Goal: Task Accomplishment & Management: Use online tool/utility

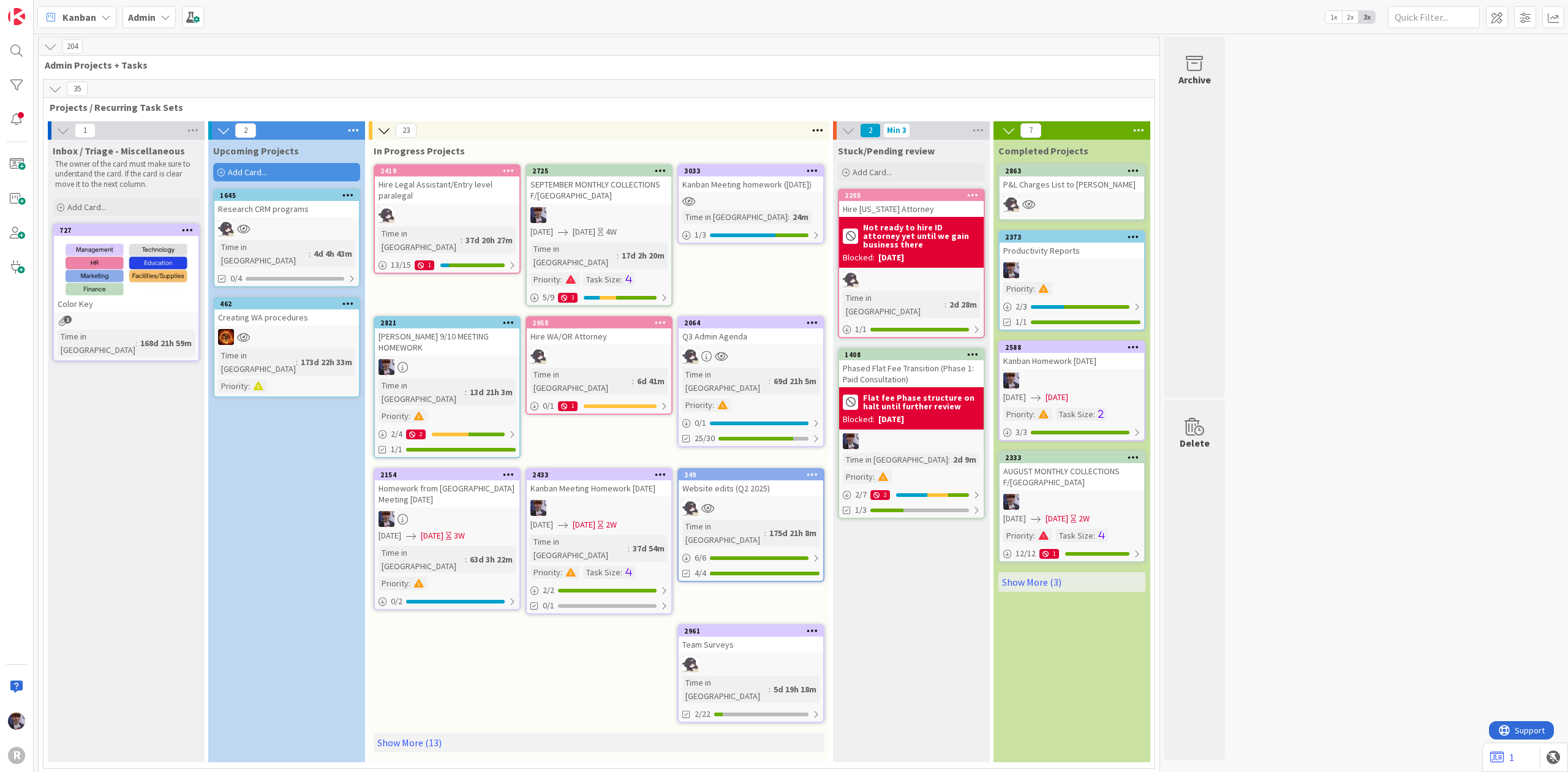
scroll to position [2941, 0]
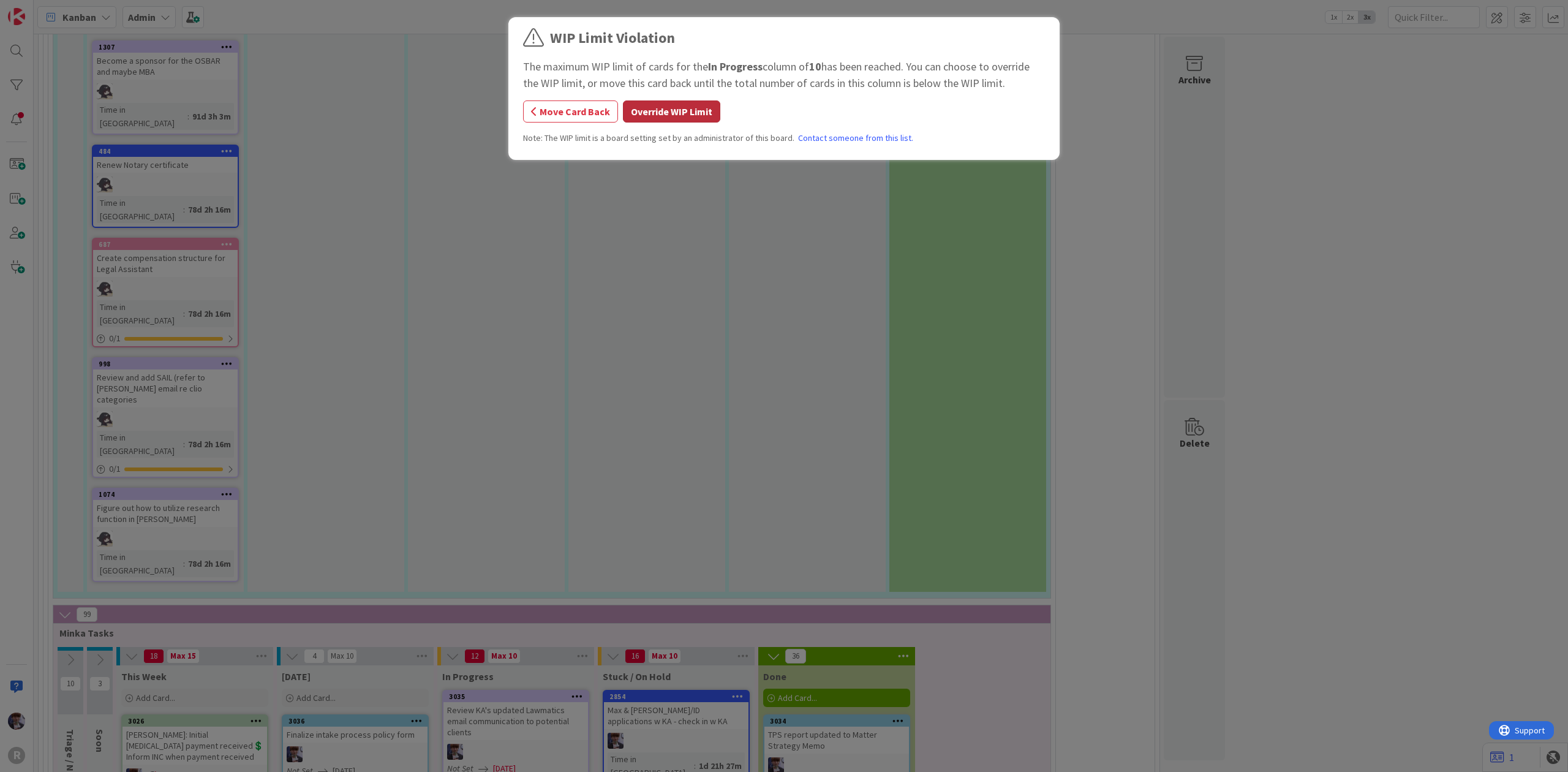
click at [672, 116] on button "Override WIP Limit" at bounding box center [671, 112] width 97 height 22
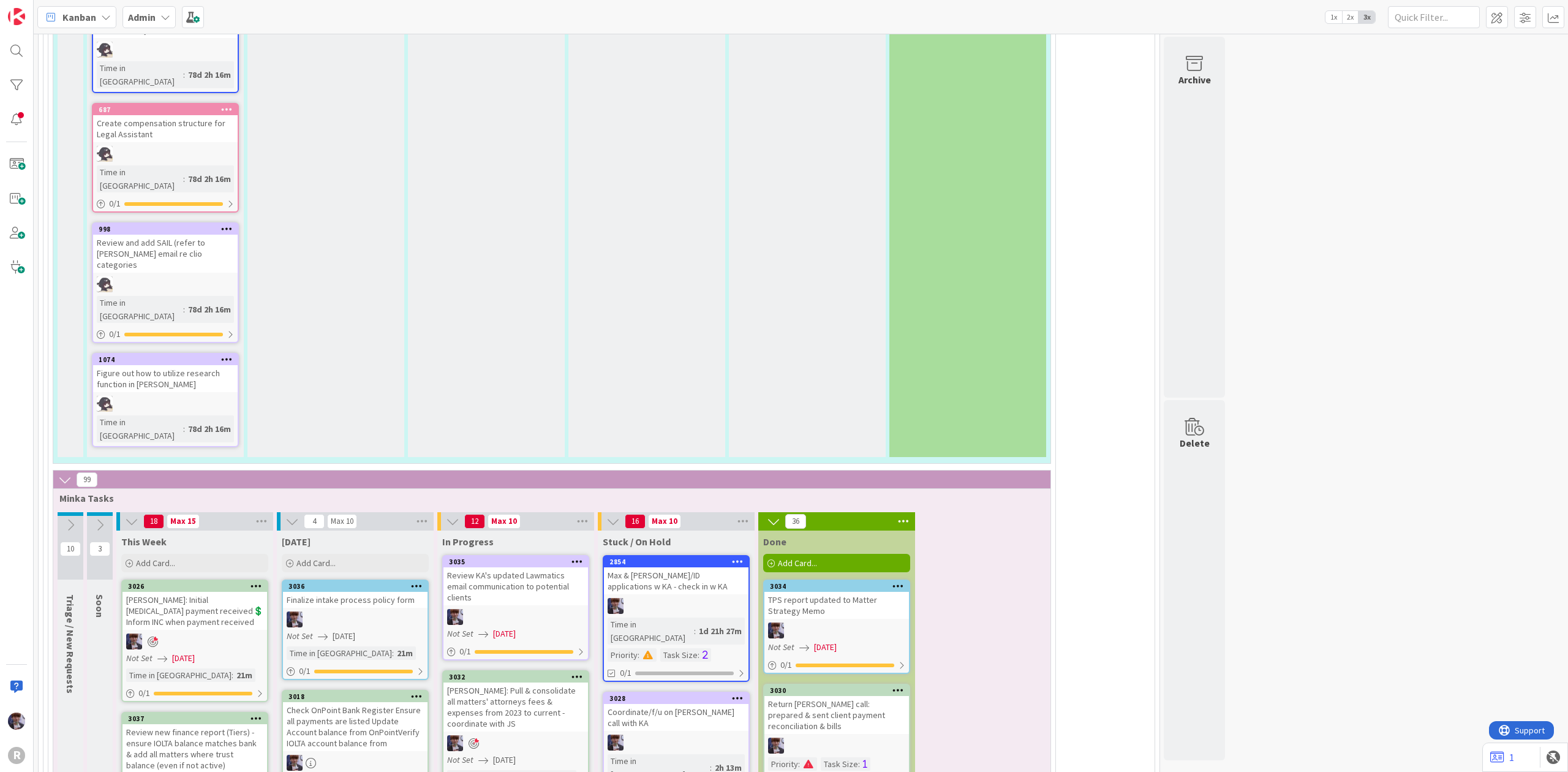
scroll to position [3079, 0]
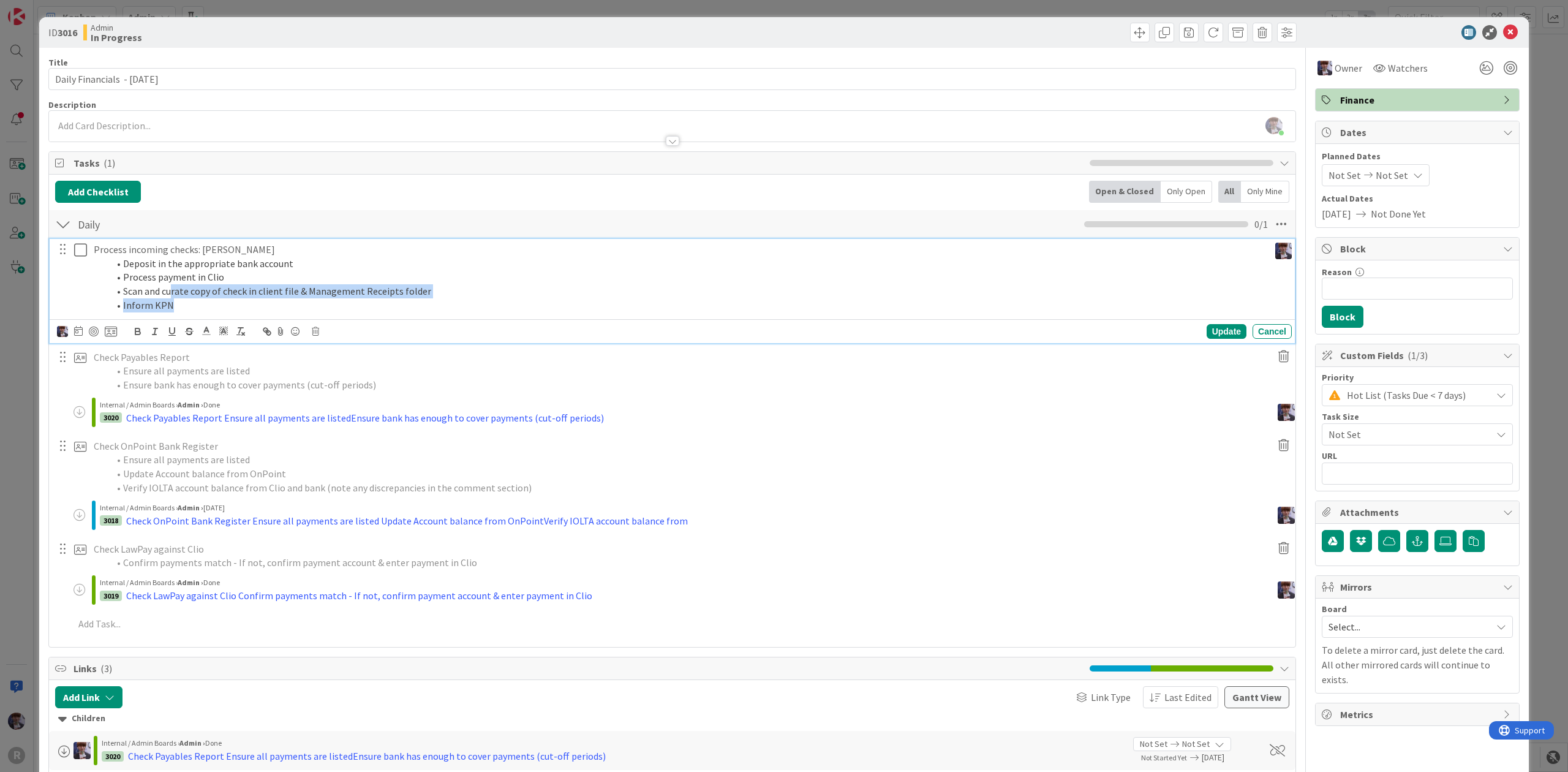
drag, startPoint x: 189, startPoint y: 307, endPoint x: 172, endPoint y: 293, distance: 22.0
click at [172, 293] on ol "Deposit in the appropriate bank account Process payment in Clio Scan and curate…" at bounding box center [679, 285] width 1170 height 56
click at [76, 251] on icon at bounding box center [80, 249] width 13 height 15
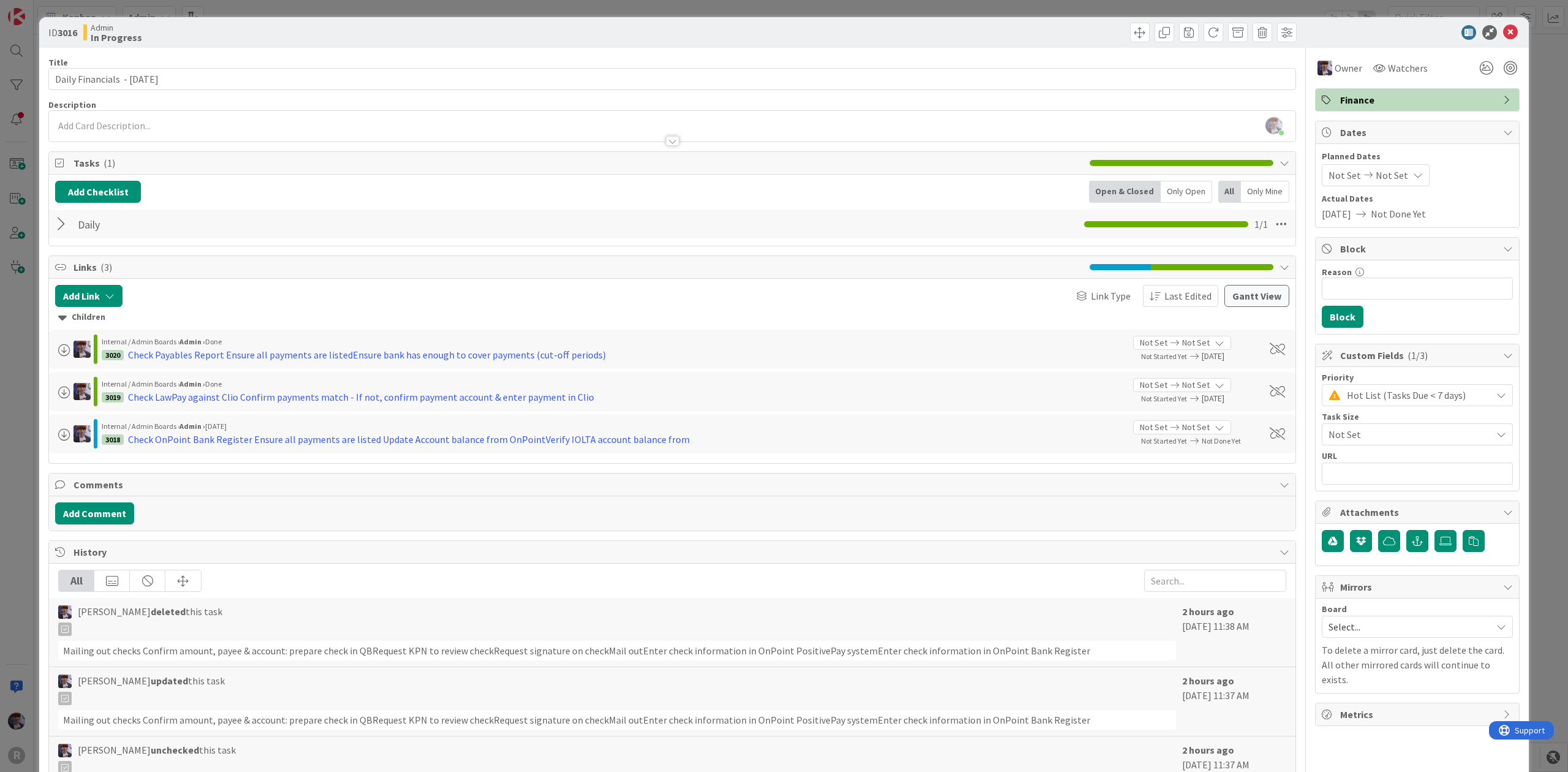
click at [27, 340] on div "ID 3016 Admin In Progress Title 30 / 128 Daily Financials - [DATE] Description …" at bounding box center [784, 386] width 1568 height 772
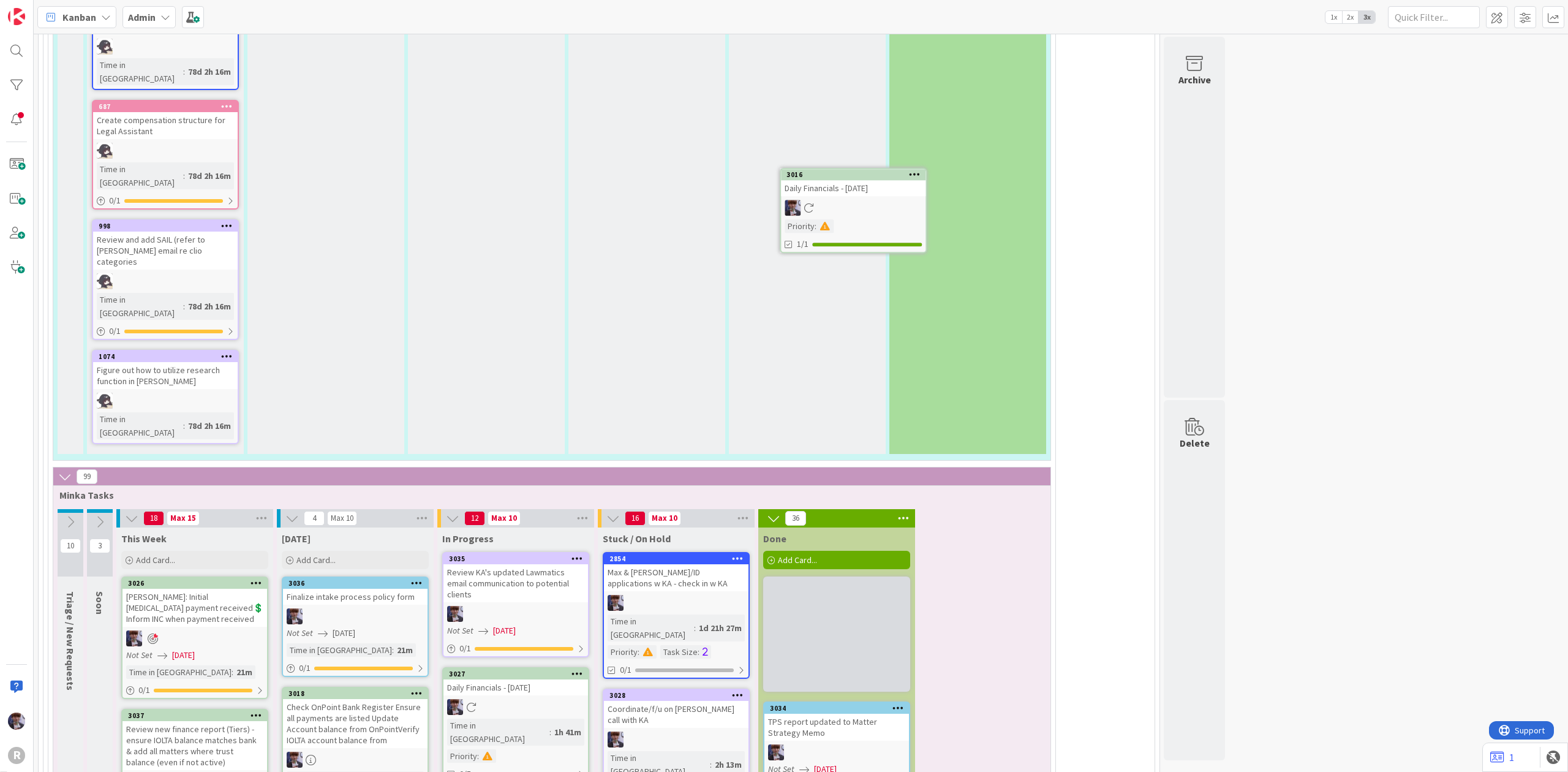
scroll to position [3072, 0]
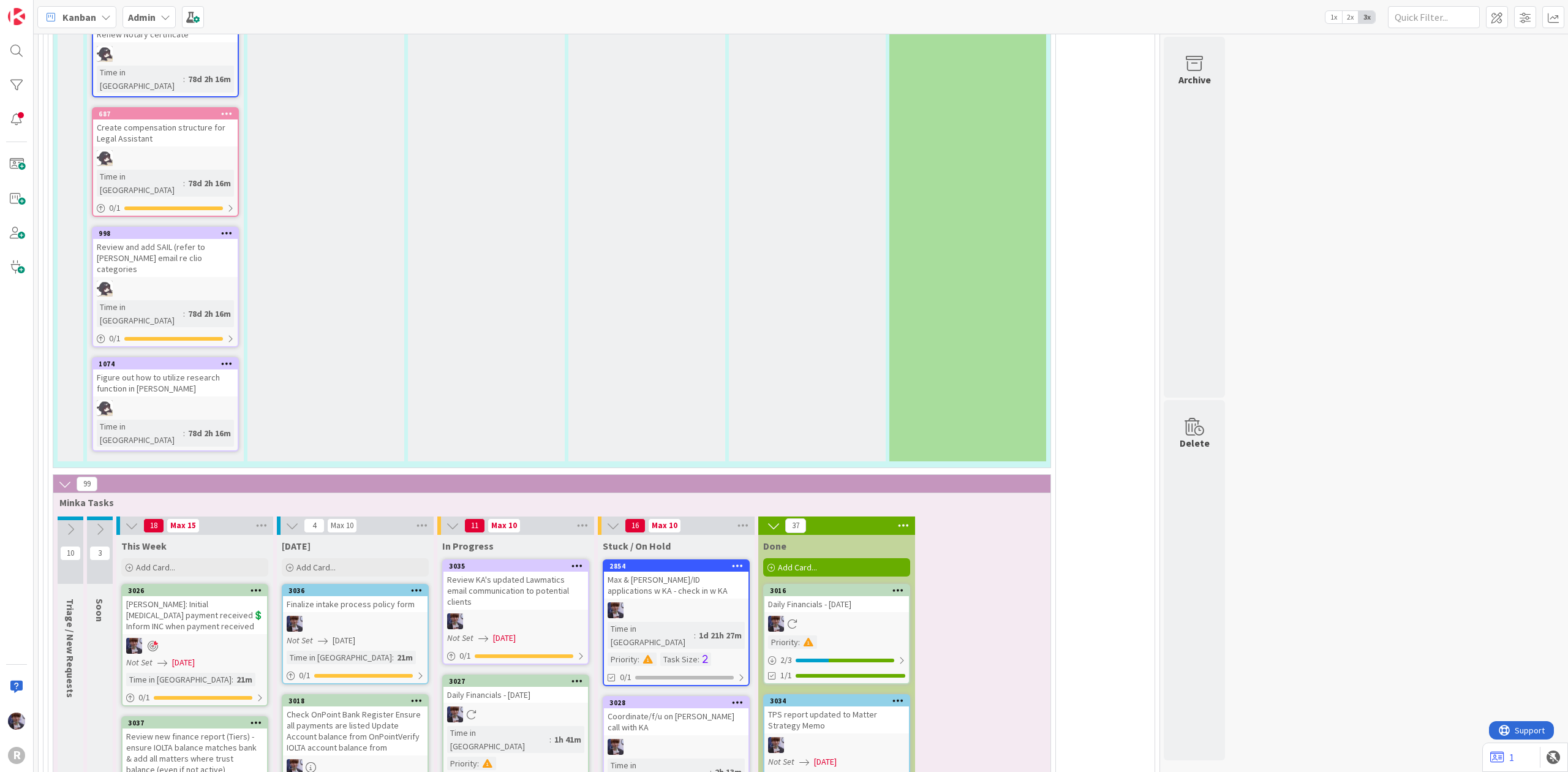
click at [418, 696] on icon at bounding box center [417, 701] width 12 height 9
click at [280, 751] on button "Delete" at bounding box center [272, 763] width 46 height 22
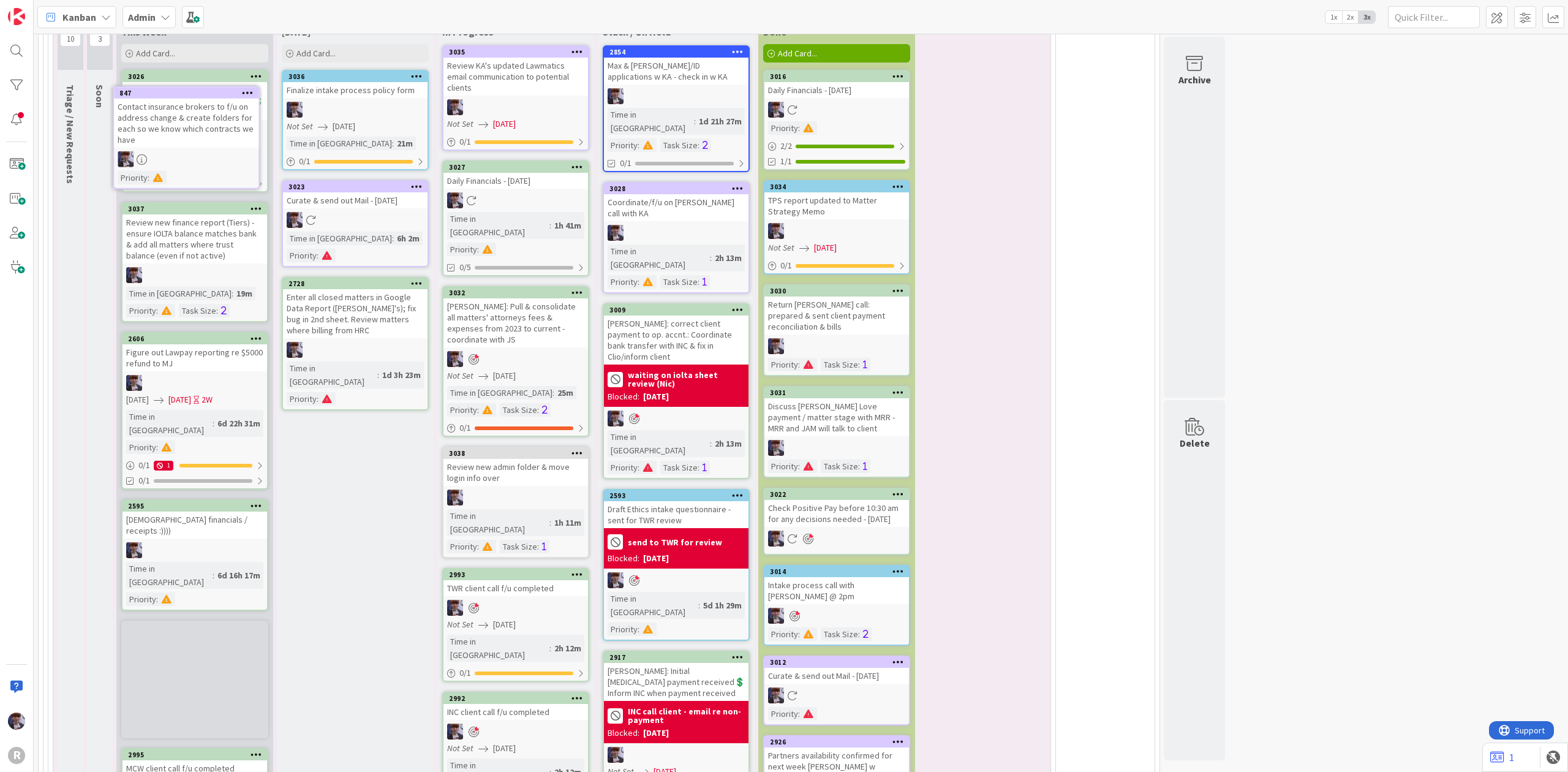
scroll to position [3586, 0]
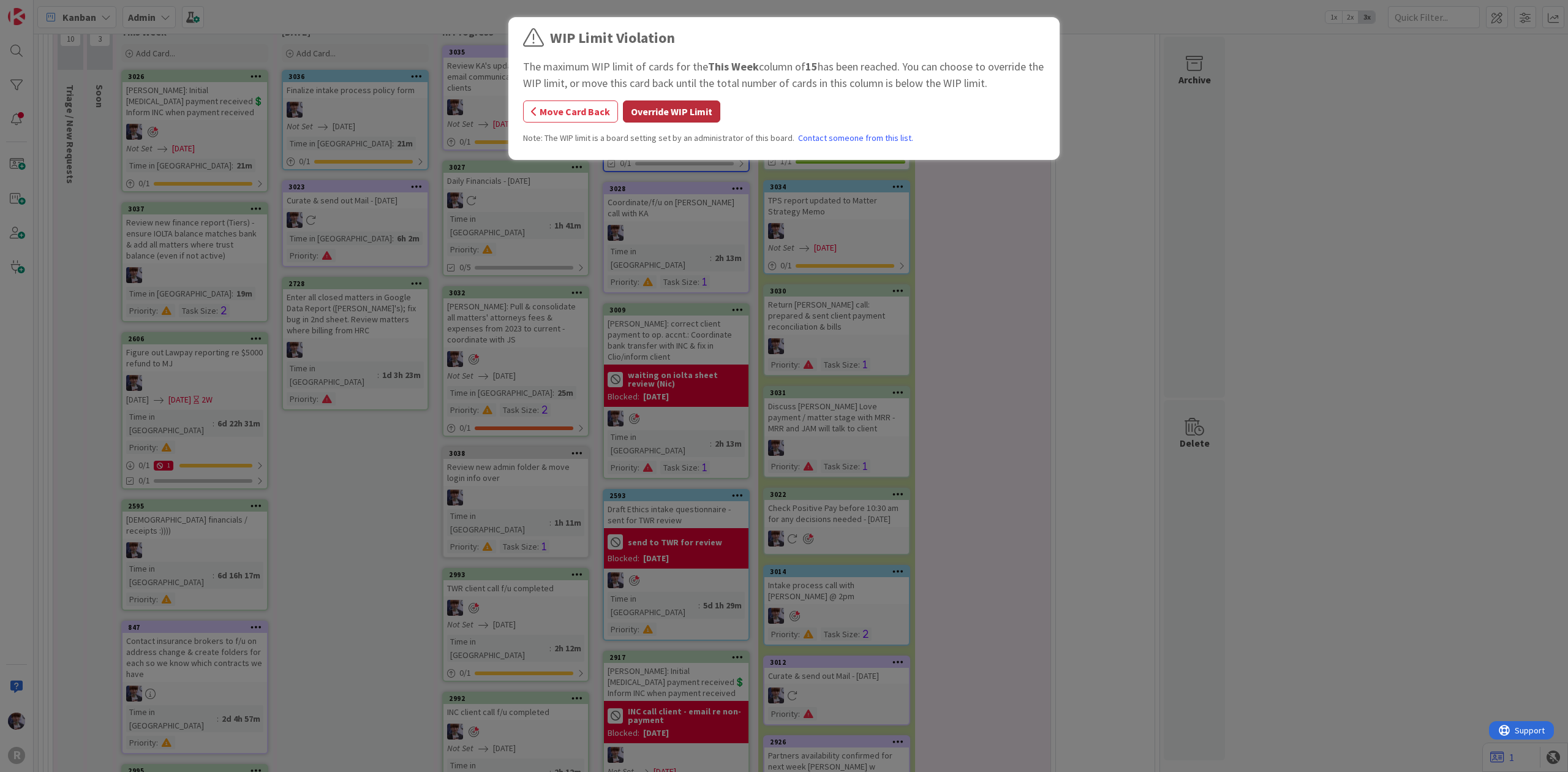
click at [651, 101] on button "Override WIP Limit" at bounding box center [671, 112] width 97 height 22
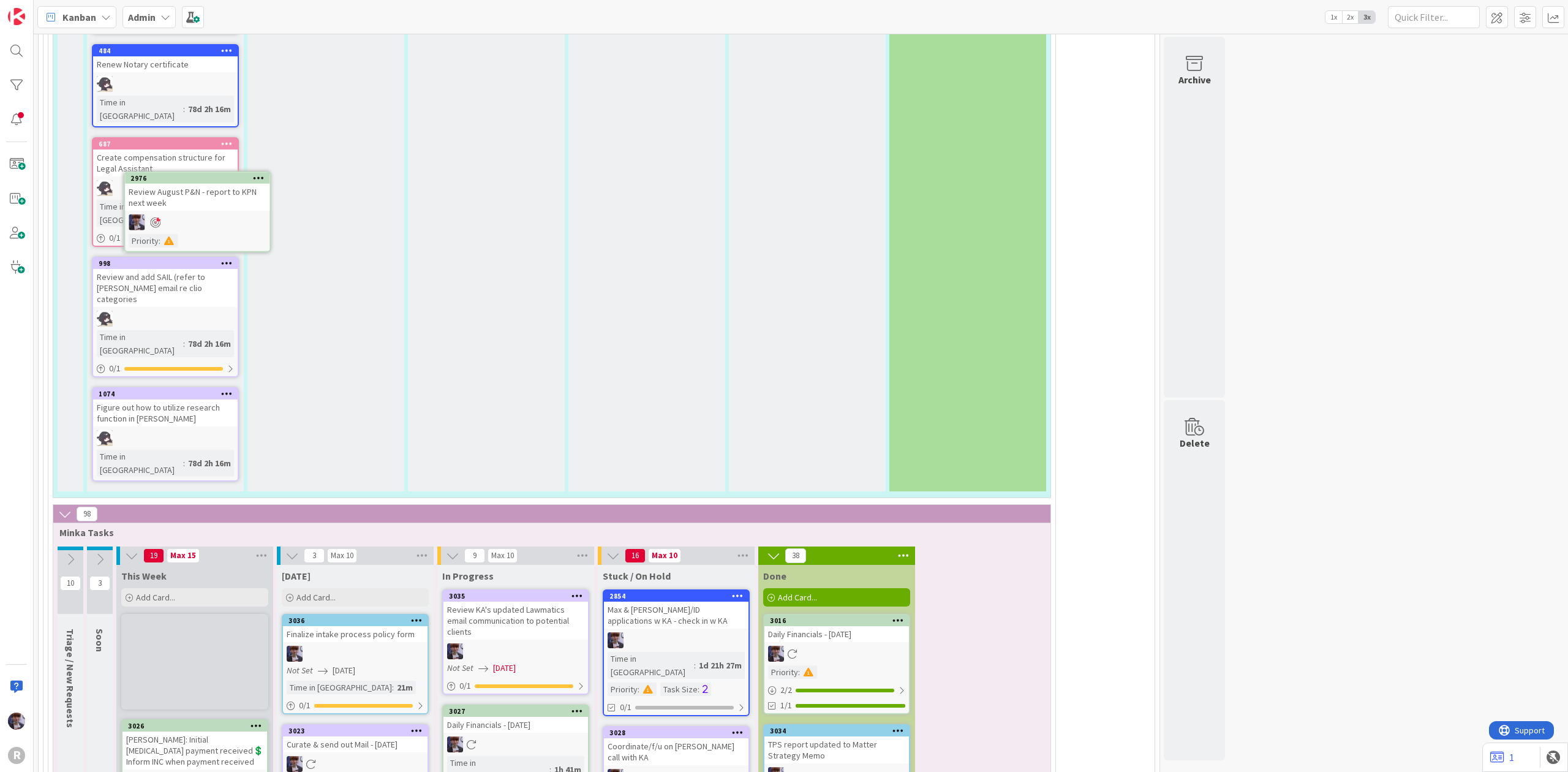
scroll to position [3039, 0]
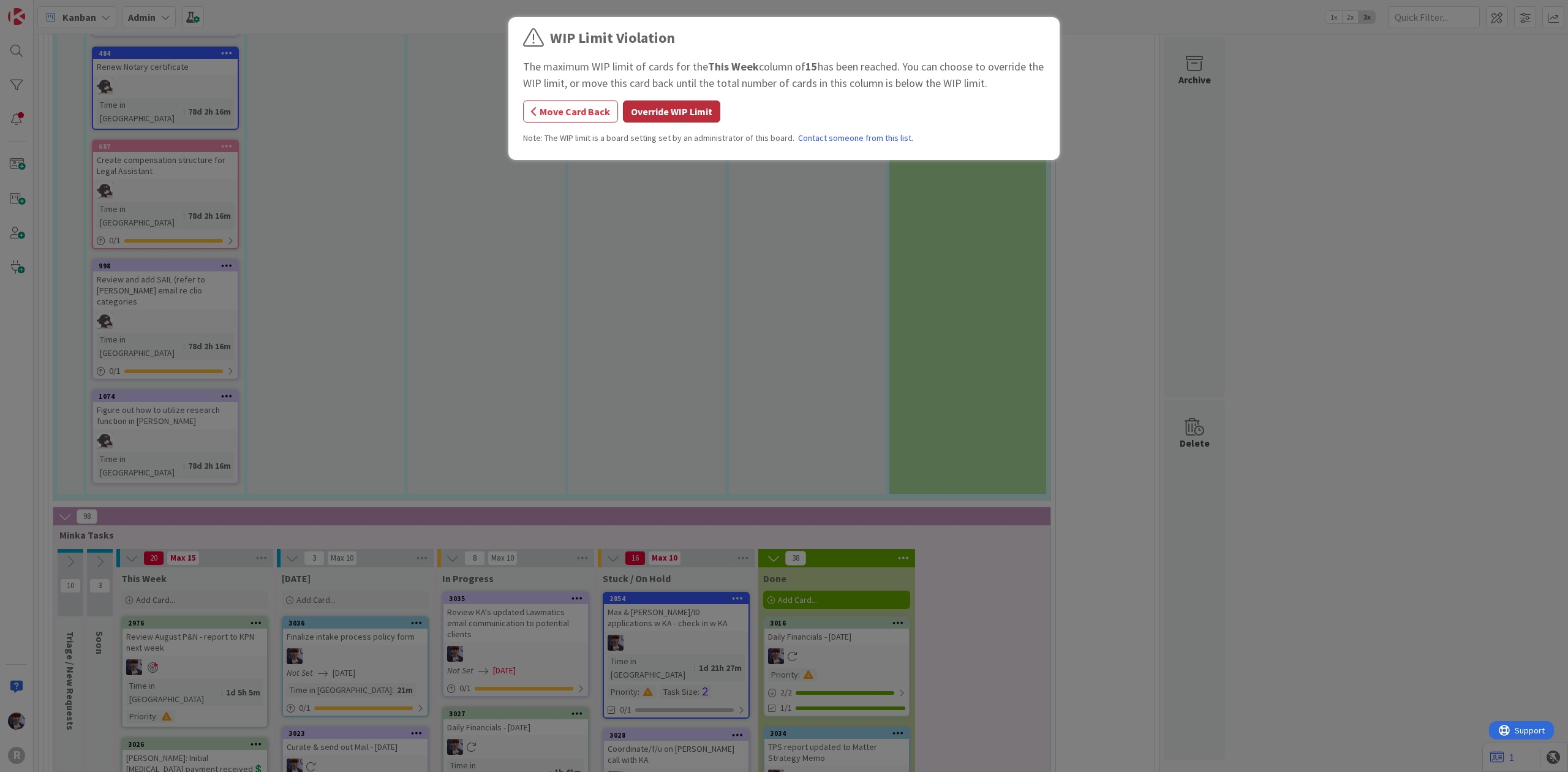
click at [677, 119] on button "Override WIP Limit" at bounding box center [671, 112] width 97 height 22
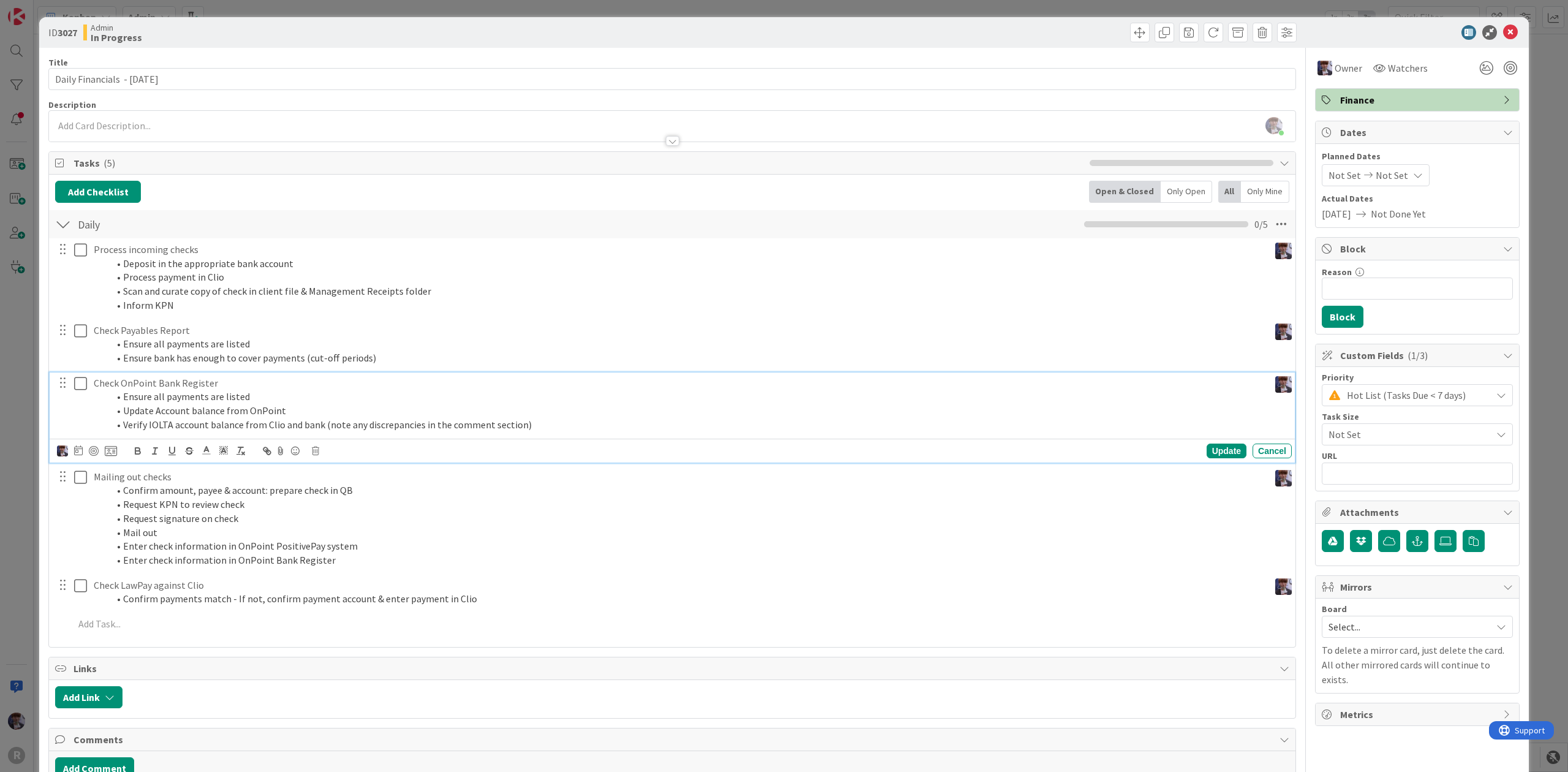
click at [186, 387] on p "Check OnPoint Bank Register" at bounding box center [679, 383] width 1170 height 14
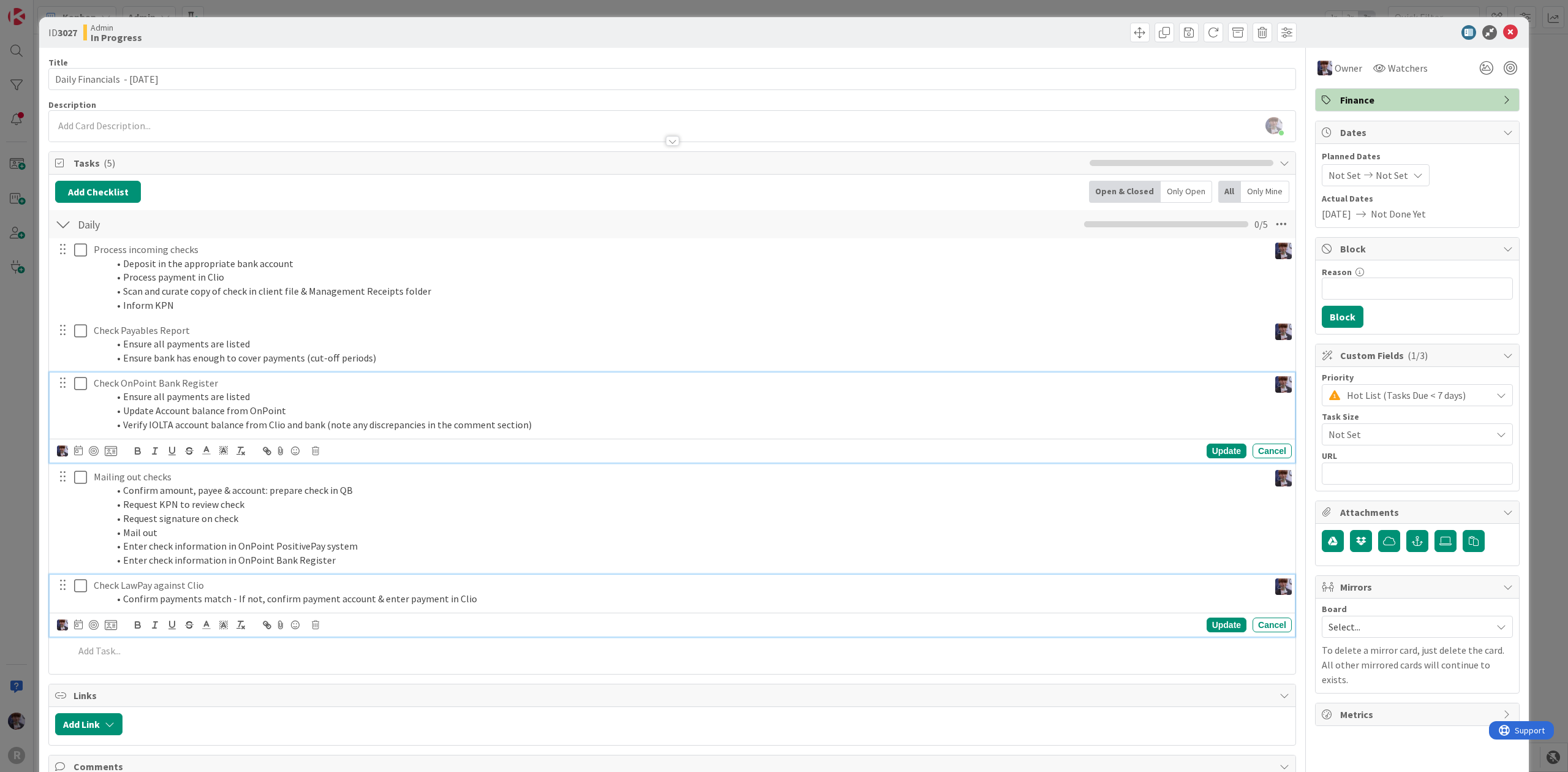
click at [79, 590] on icon at bounding box center [80, 585] width 13 height 15
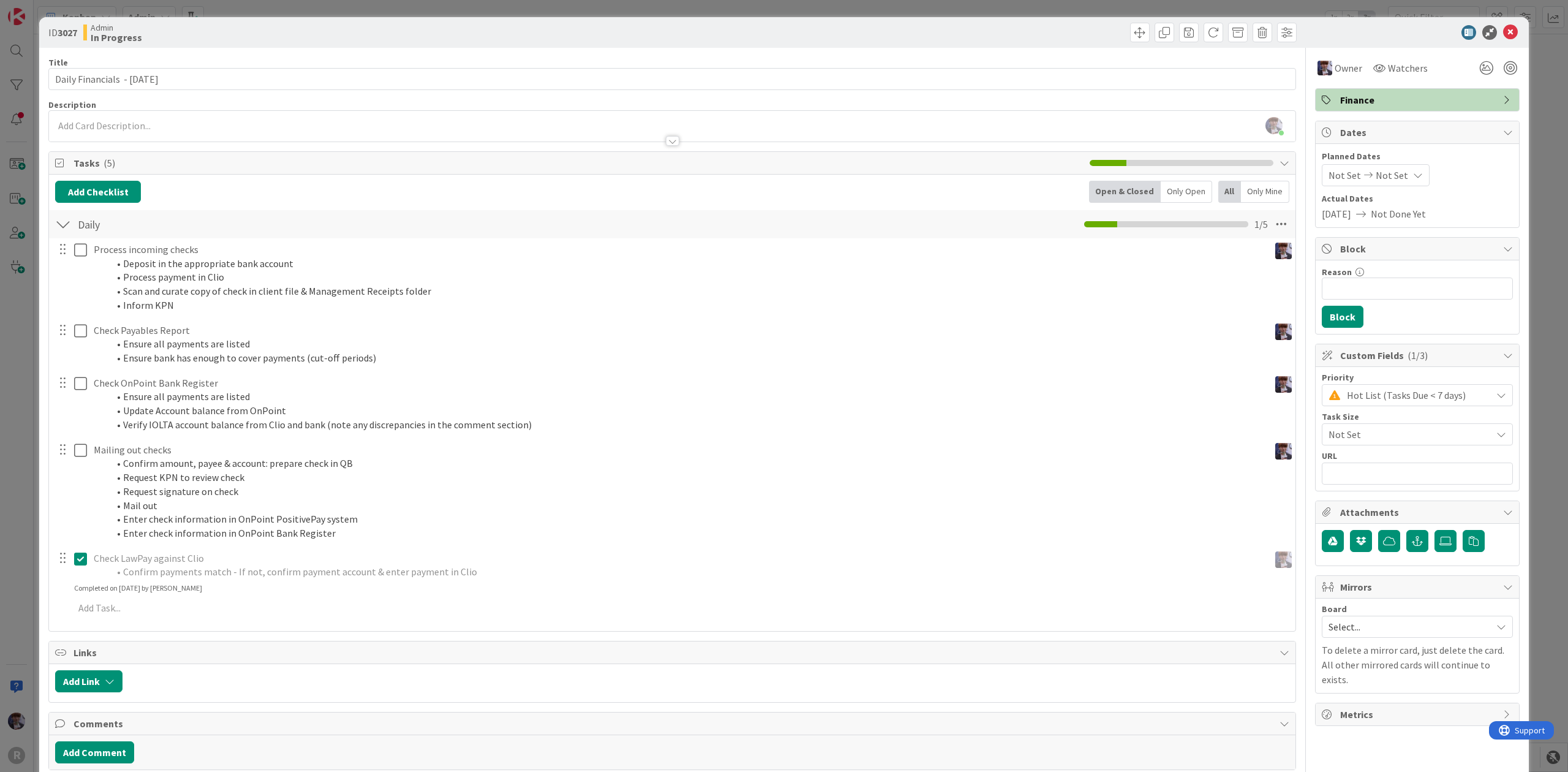
click at [16, 559] on div "ID 3027 Admin In Progress Title 30 / 128 Daily Financials - [DATE] Description …" at bounding box center [784, 386] width 1568 height 772
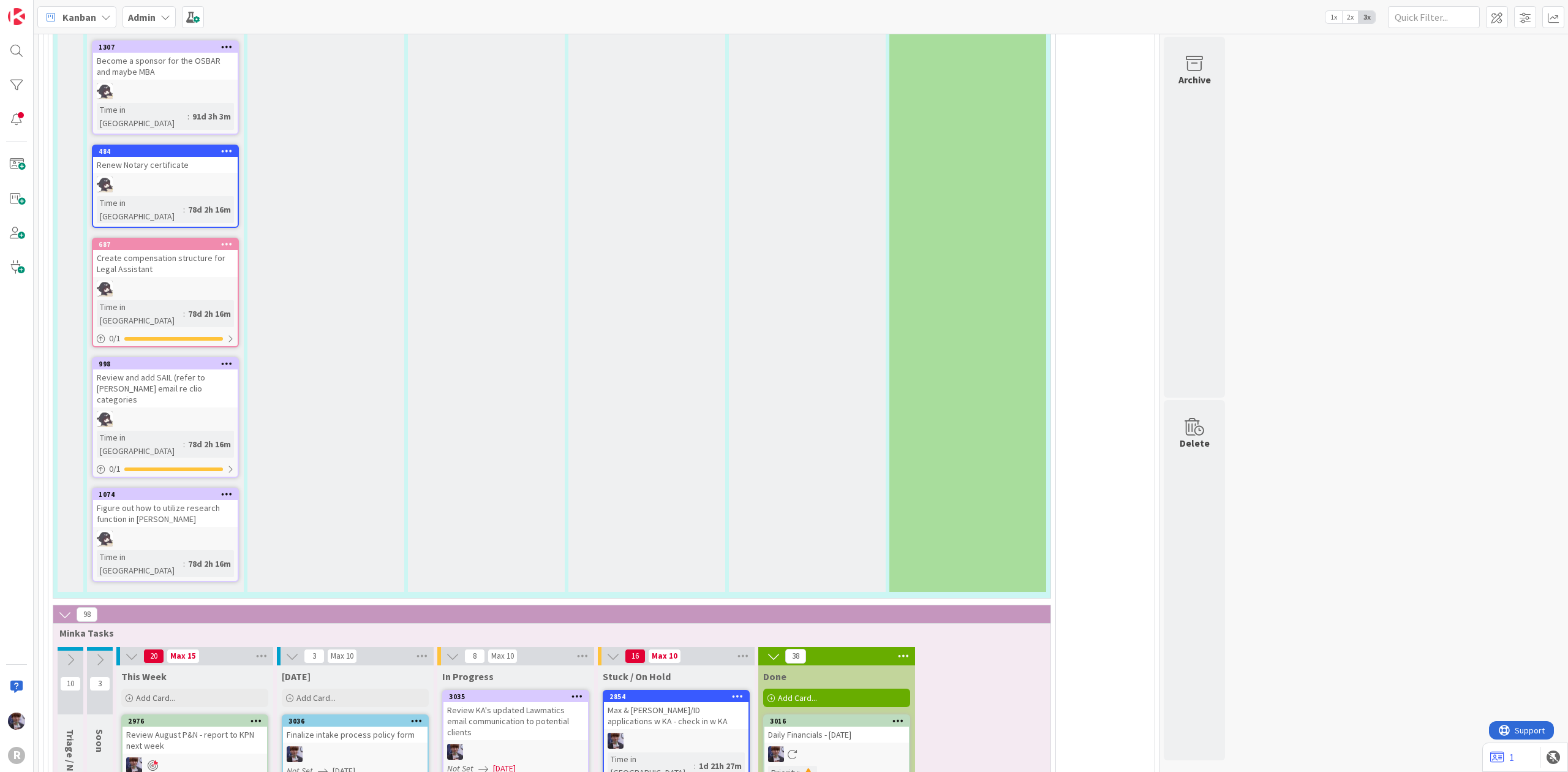
scroll to position [2956, 0]
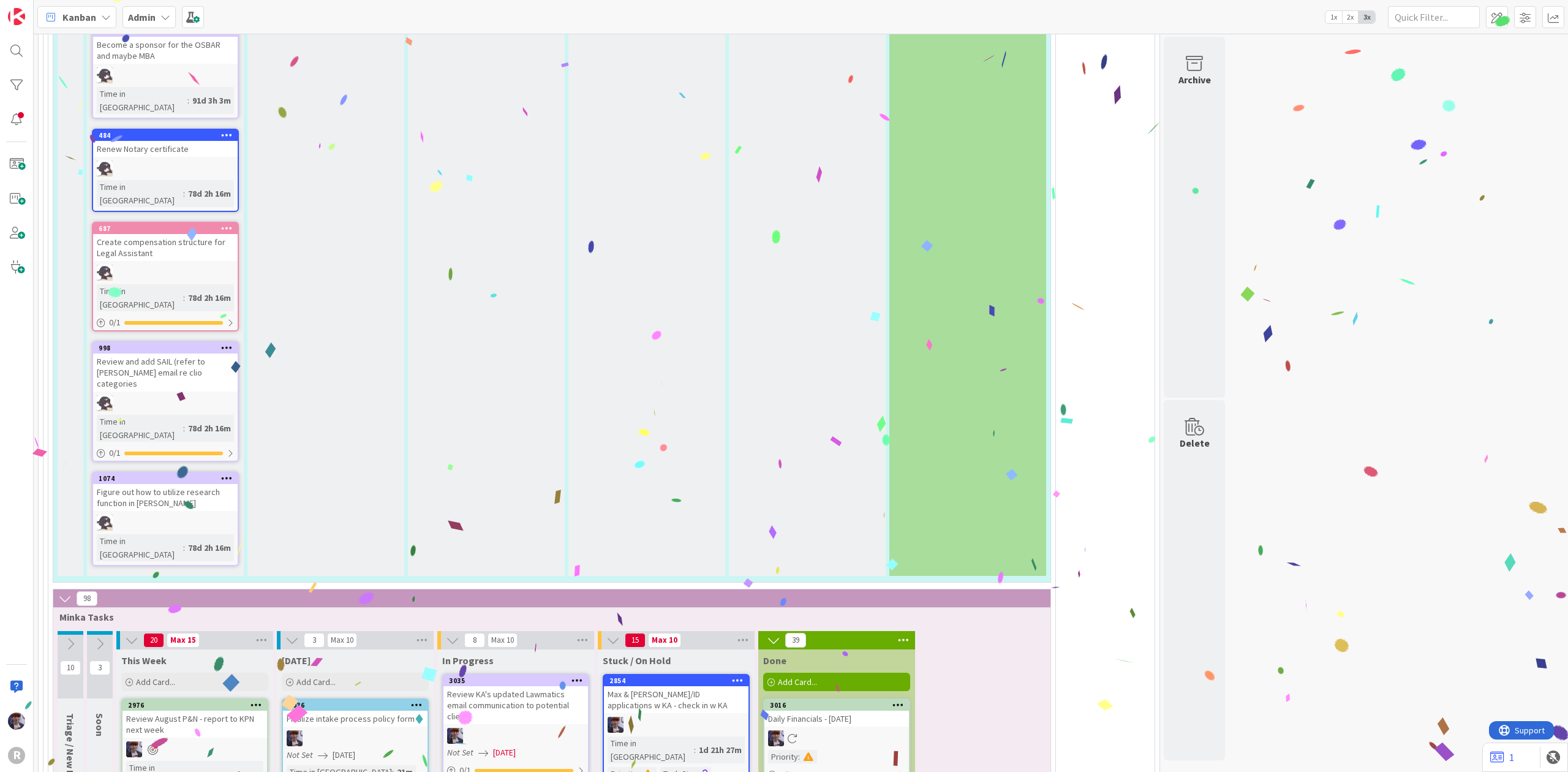
drag, startPoint x: 836, startPoint y: 279, endPoint x: 829, endPoint y: 490, distance: 211.1
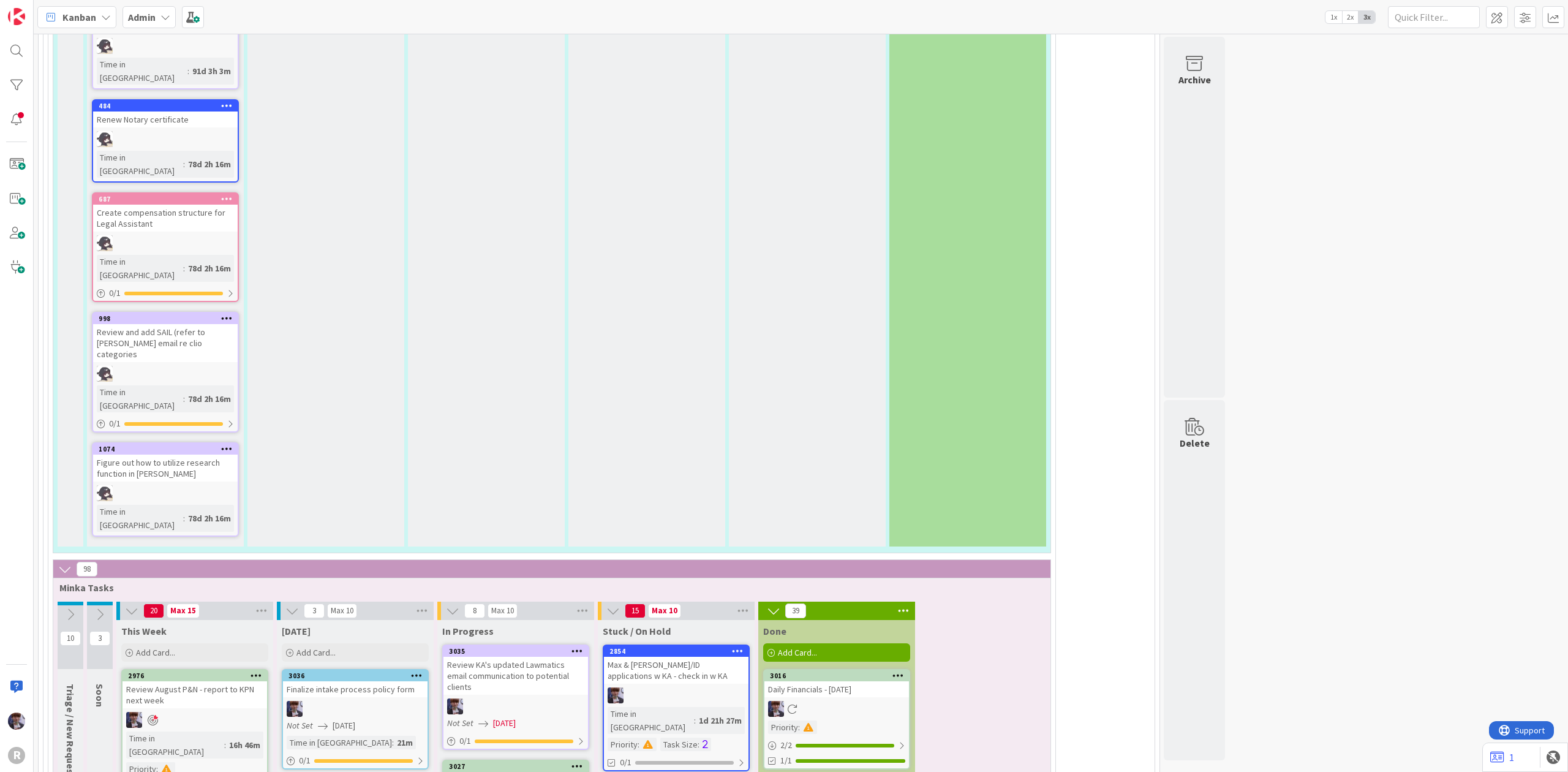
scroll to position [2996, 0]
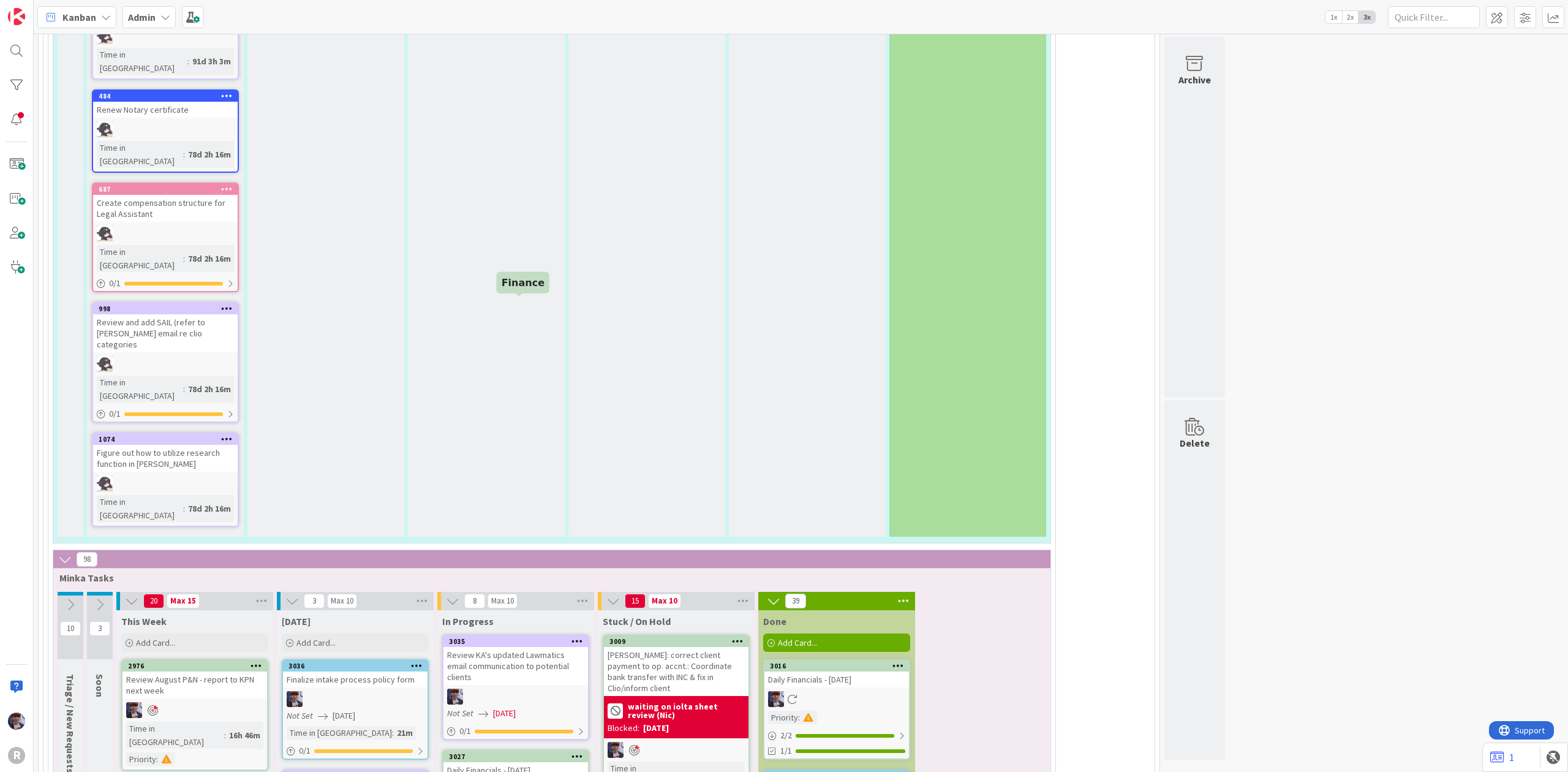
click at [553, 752] on div "3027" at bounding box center [518, 757] width 139 height 9
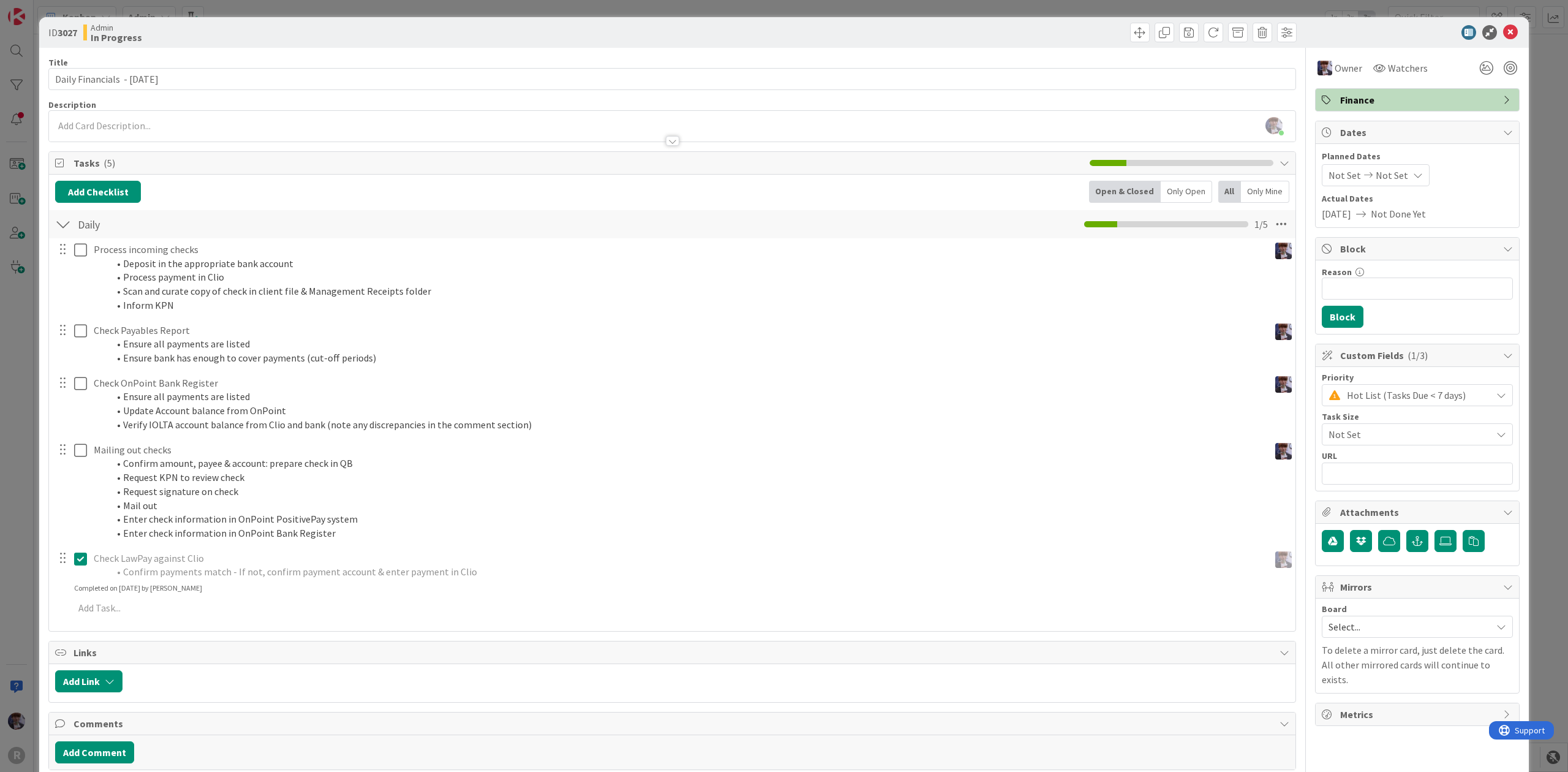
click at [12, 405] on div "ID 3027 Admin In Progress Title 30 / 128 Daily Financials - [DATE] Description …" at bounding box center [784, 386] width 1568 height 772
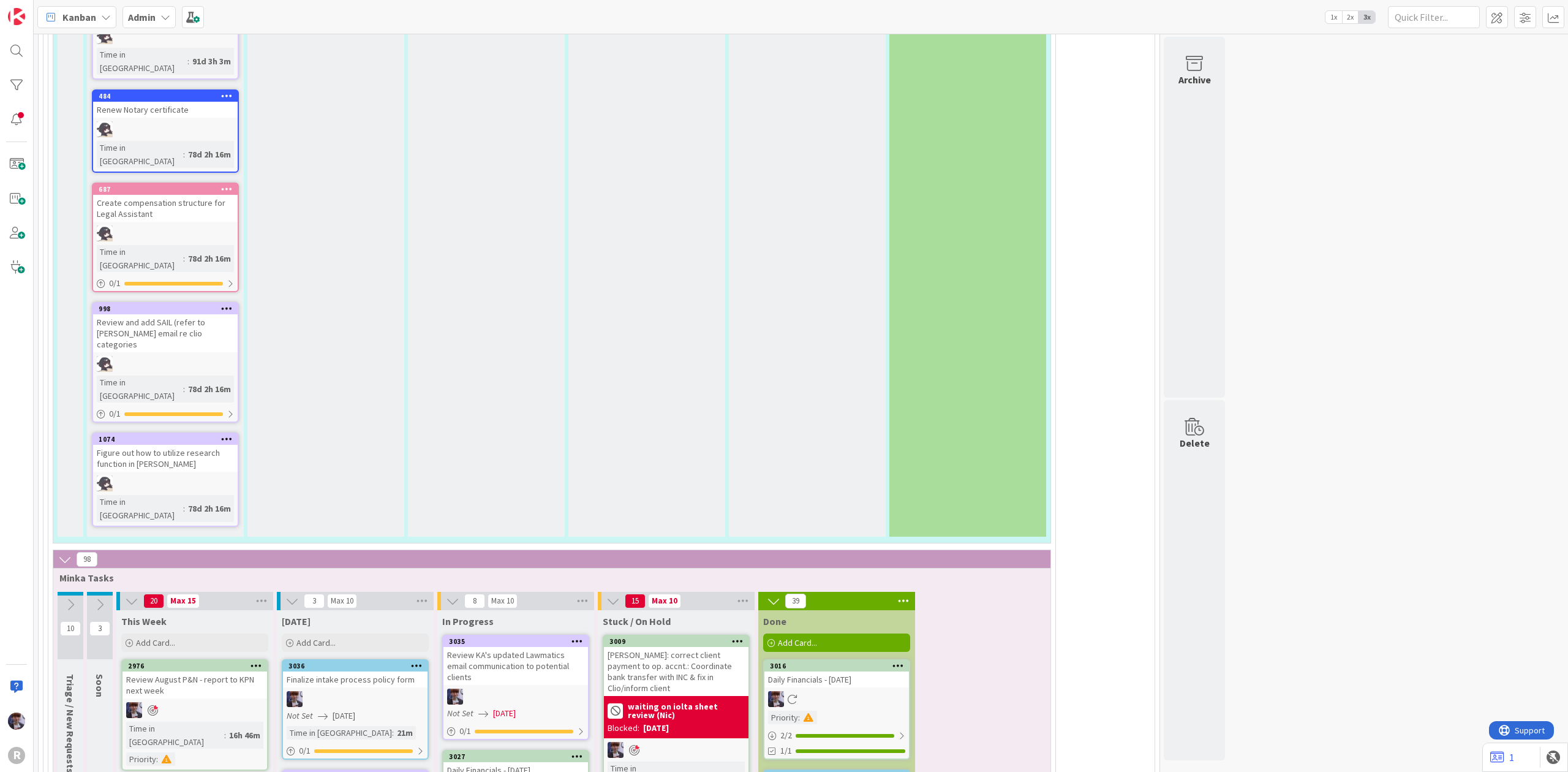
click at [504, 763] on div "Daily Financials - [DATE]" at bounding box center [516, 770] width 144 height 16
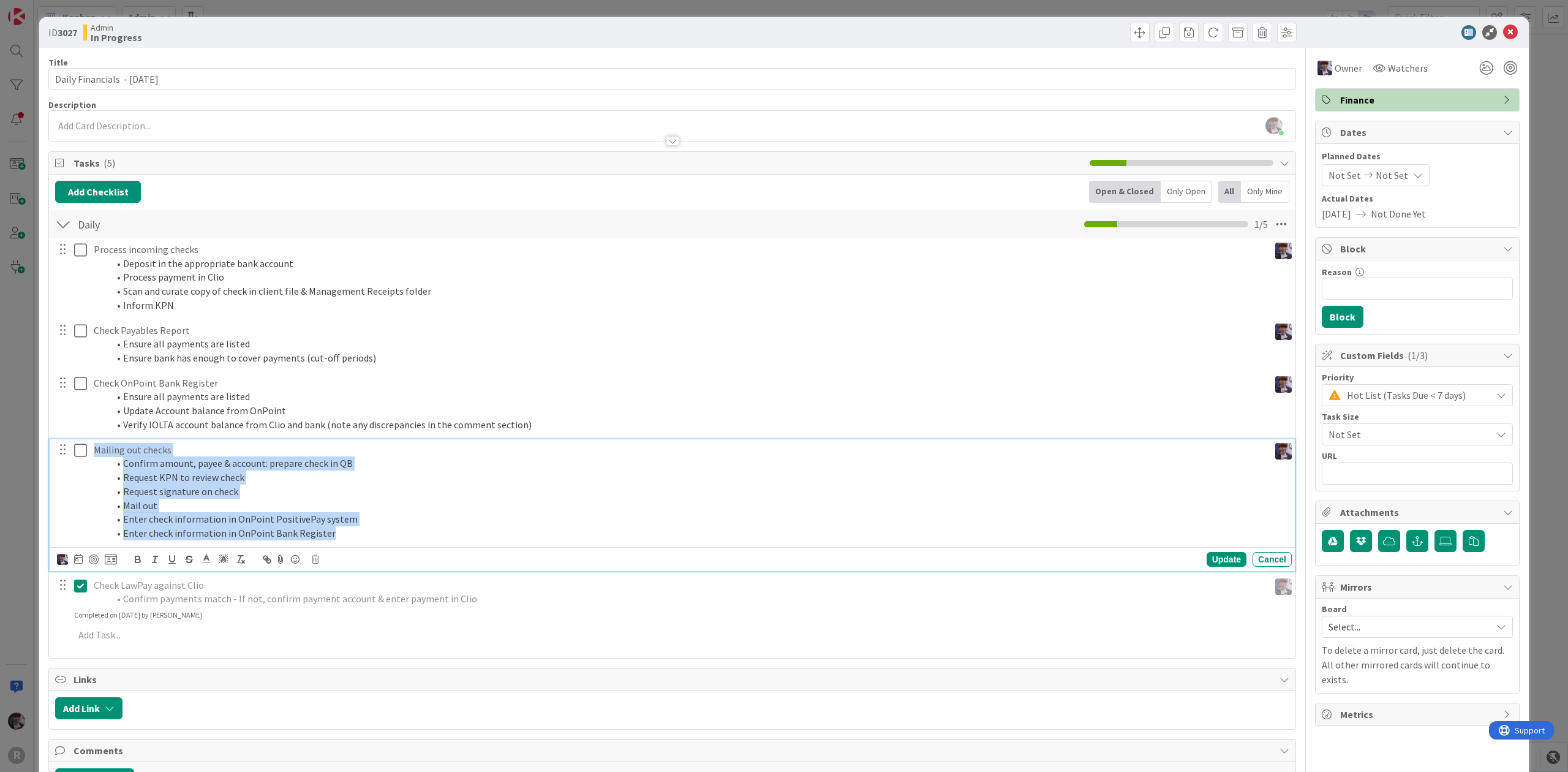
drag, startPoint x: 344, startPoint y: 542, endPoint x: 81, endPoint y: 444, distance: 280.7
click at [81, 444] on div "Mailing out checks Confirm amount, payee & account: prepare check in QB Request…" at bounding box center [673, 492] width 1237 height 105
click at [187, 554] on button "button" at bounding box center [189, 559] width 17 height 15
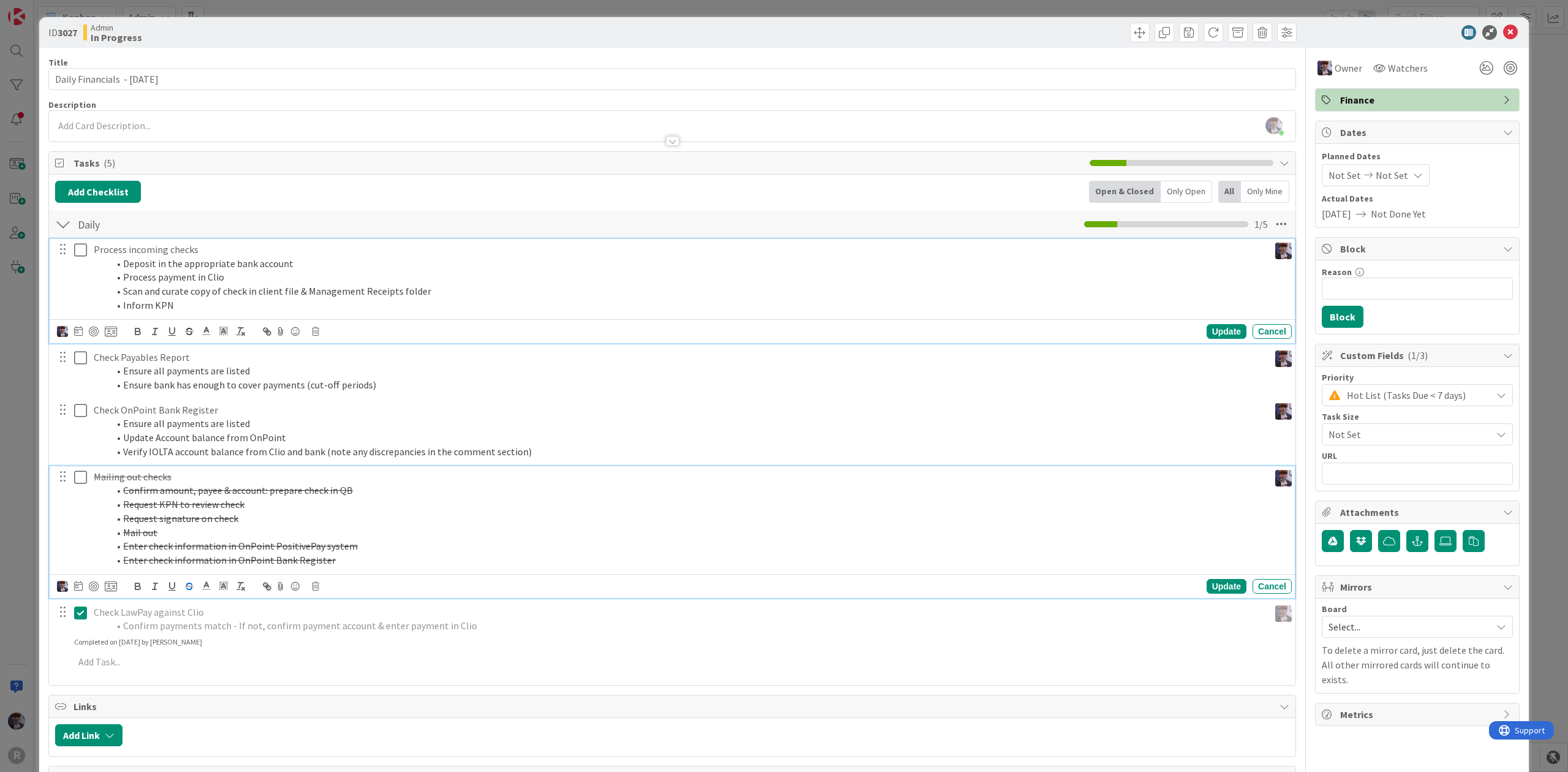
click at [199, 315] on div "Process incoming checks Deposit in the appropriate bank account Process payment…" at bounding box center [678, 278] width 1180 height 77
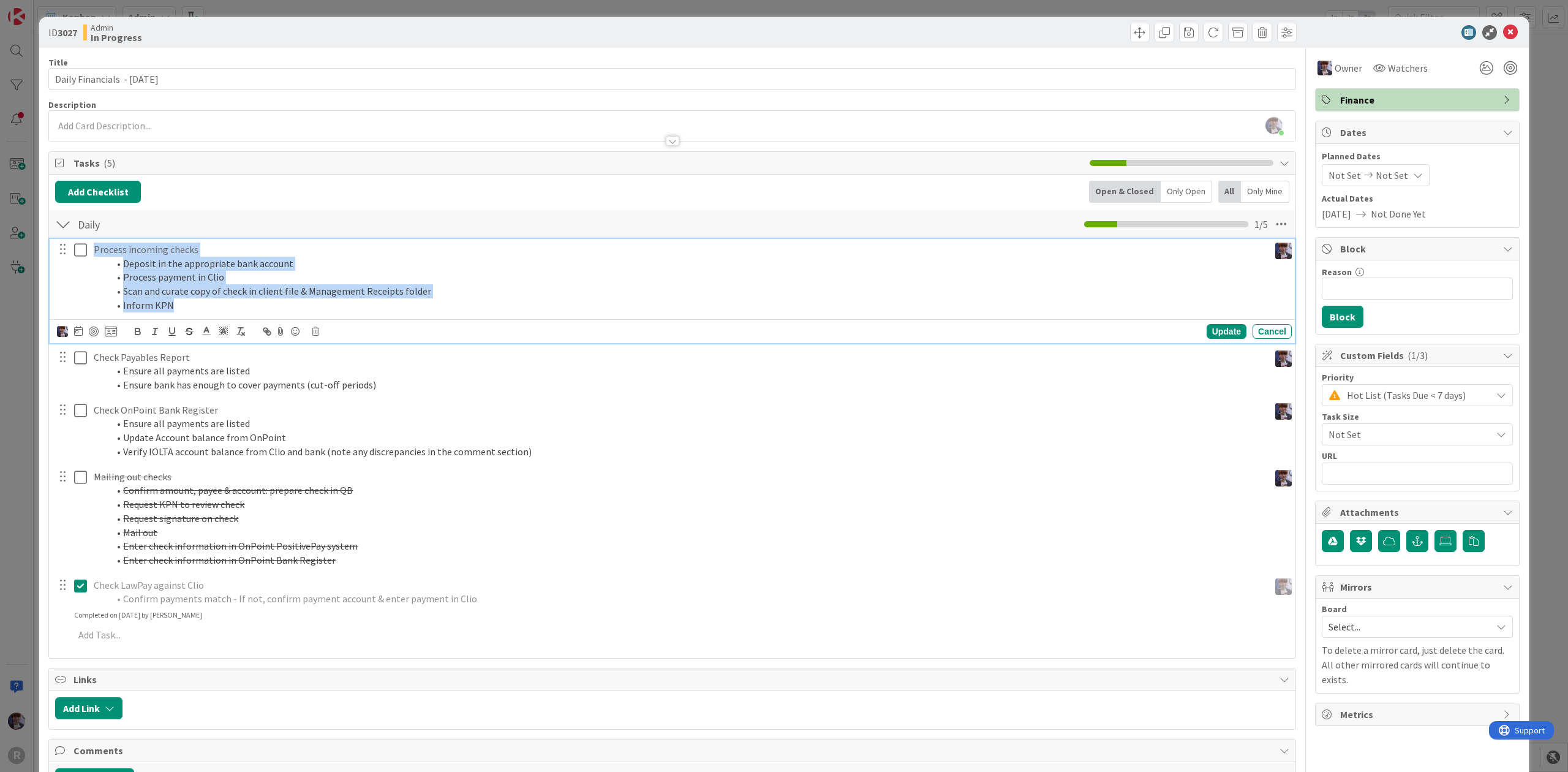
drag, startPoint x: 180, startPoint y: 312, endPoint x: 69, endPoint y: 248, distance: 128.1
click at [69, 248] on div "Process incoming checks Deposit in the appropriate bank account Process payment…" at bounding box center [673, 278] width 1237 height 77
click at [189, 334] on icon "button" at bounding box center [189, 331] width 11 height 11
click at [92, 287] on div "Process incoming checks Deposit in the appropriate bank account Process payment…" at bounding box center [678, 278] width 1180 height 77
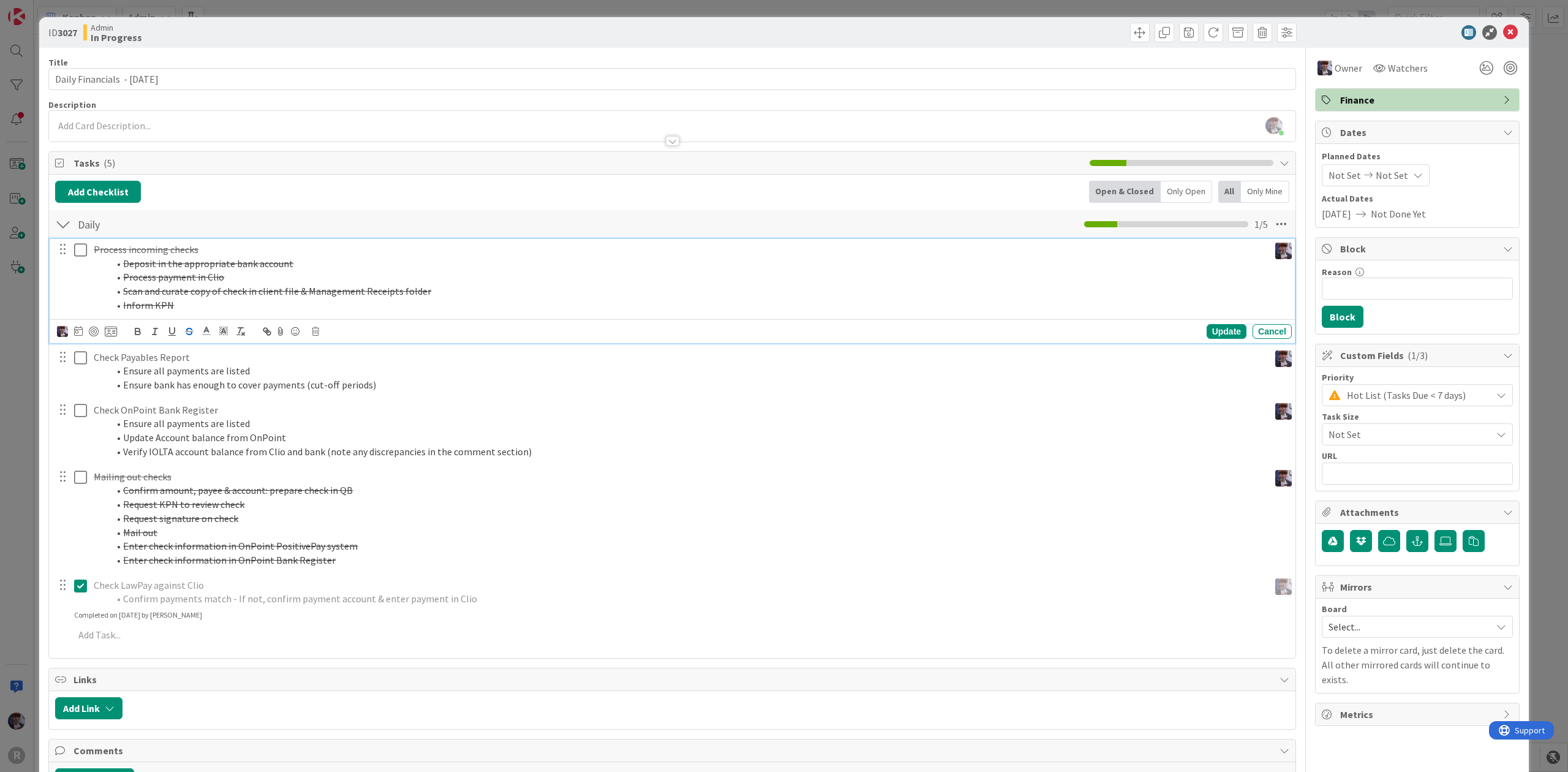
click at [28, 402] on div "ID 3027 Admin In Progress Title 30 / 128 Daily Financials - [DATE] Description …" at bounding box center [784, 386] width 1568 height 772
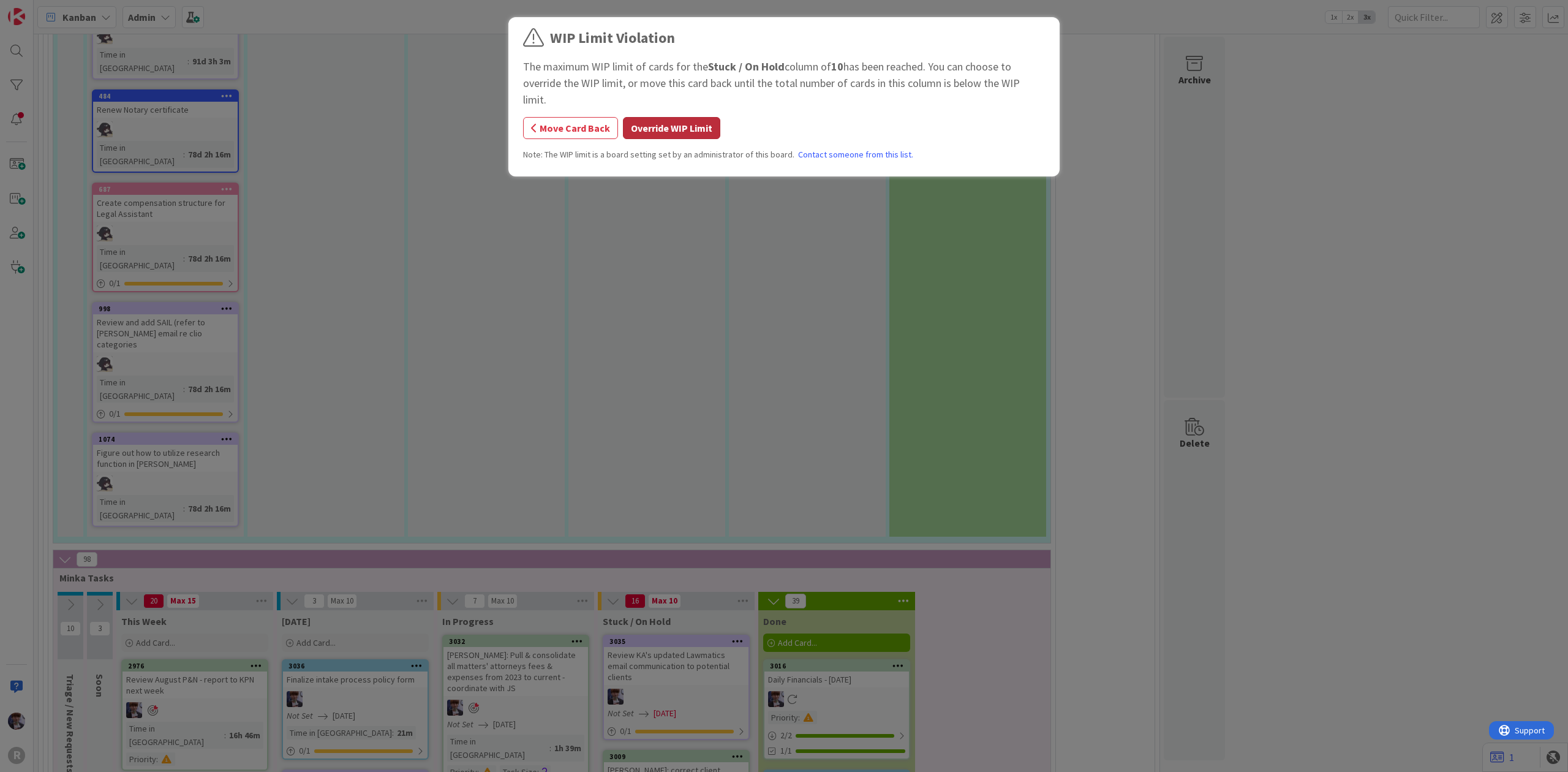
click at [692, 117] on button "Override WIP Limit" at bounding box center [671, 128] width 97 height 22
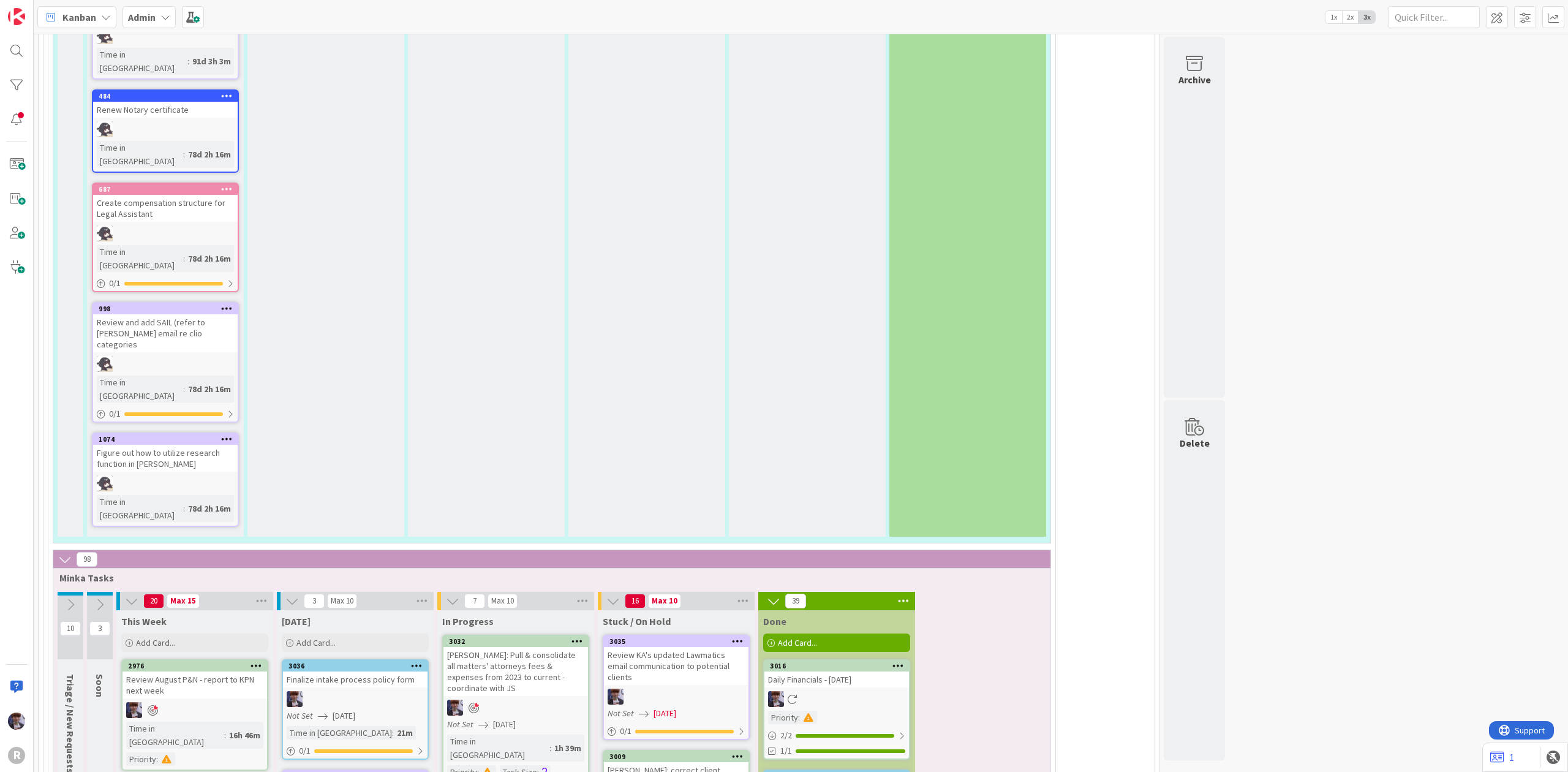
click at [690, 647] on div "Review KA's updated Lawmatics email communication to potential clients" at bounding box center [676, 666] width 144 height 38
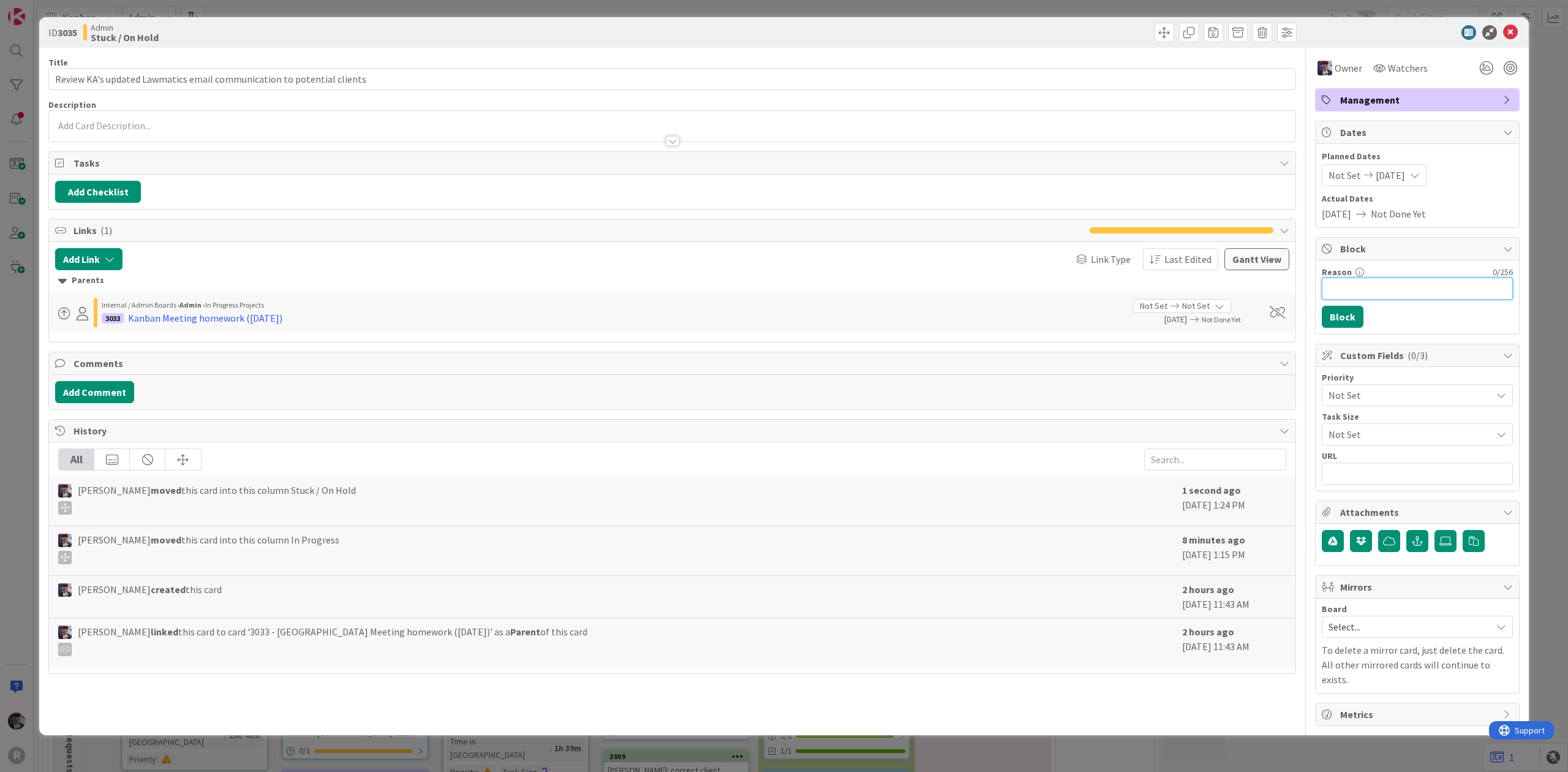
click at [1379, 297] on input "Reason" at bounding box center [1417, 289] width 191 height 22
type input "s"
click at [1515, 33] on icon at bounding box center [1510, 32] width 15 height 15
